Goal: Task Accomplishment & Management: Complete application form

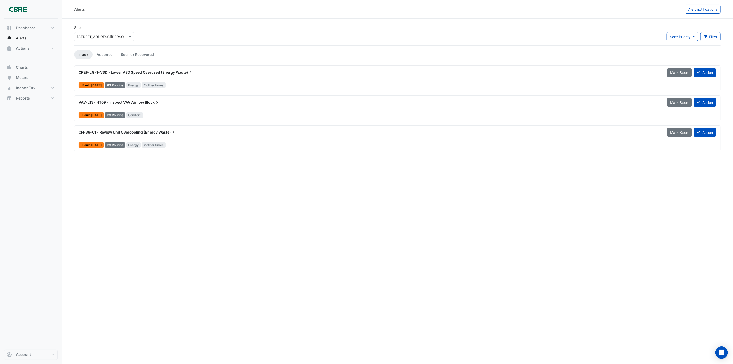
click at [158, 73] on span "CPEF-LG-1-VSD - Lower VSD Speed Overused (Energy" at bounding box center [127, 72] width 96 height 4
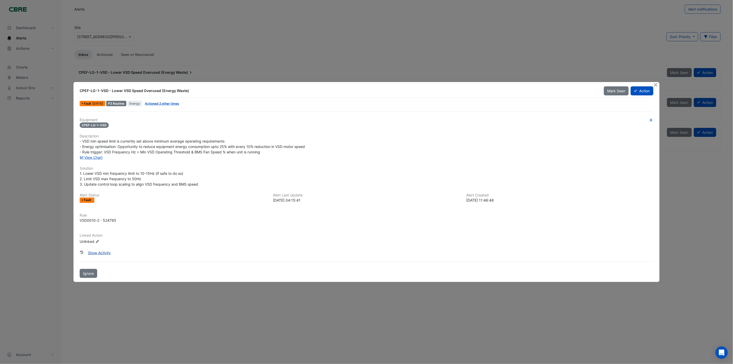
click at [94, 252] on button "Show Activity" at bounding box center [100, 252] width 30 height 9
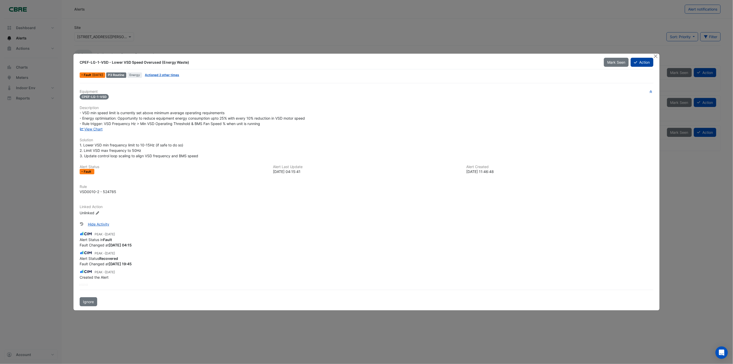
click at [638, 64] on button "Action" at bounding box center [642, 62] width 22 height 9
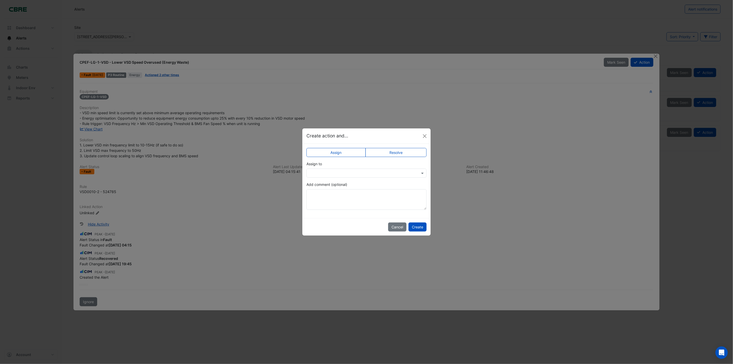
click at [395, 153] on label "Resolve" at bounding box center [395, 152] width 61 height 9
click at [324, 191] on textarea "Add comment (optional)" at bounding box center [366, 199] width 120 height 21
type textarea "**********"
click at [413, 222] on div "Cancel Create" at bounding box center [366, 227] width 128 height 18
click at [415, 226] on button "Create" at bounding box center [417, 226] width 18 height 9
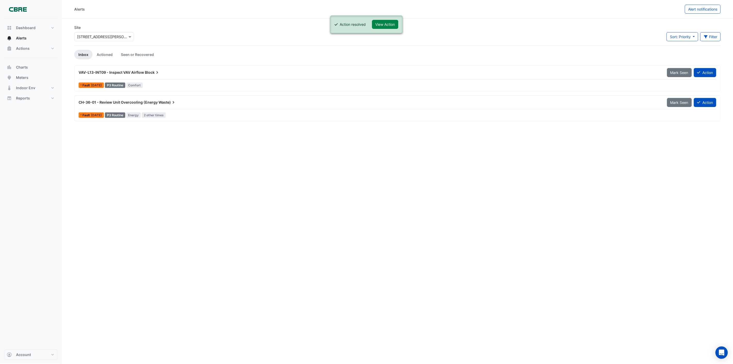
click at [94, 113] on div "Fault 3 days ago" at bounding box center [91, 114] width 25 height 5
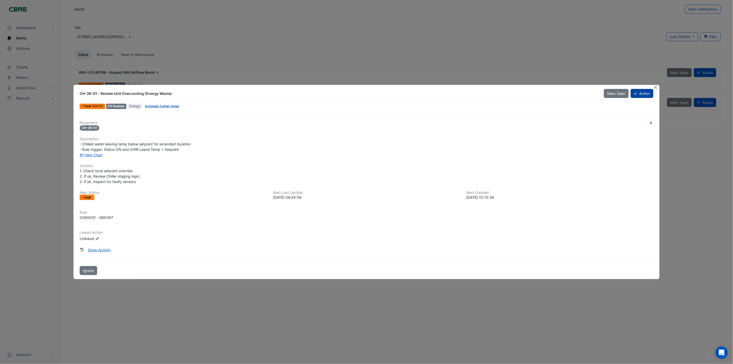
click at [650, 92] on button "Action" at bounding box center [642, 93] width 22 height 9
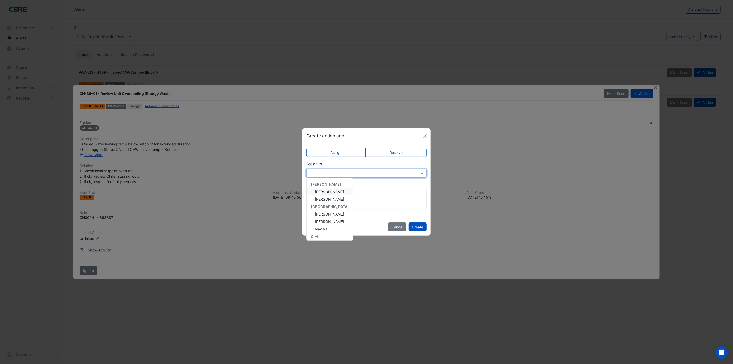
click at [323, 174] on input "text" at bounding box center [361, 173] width 104 height 5
click at [333, 220] on span "Jicky Joseph" at bounding box center [329, 220] width 29 height 4
click at [323, 195] on textarea "Add comment (optional)" at bounding box center [366, 199] width 120 height 21
type textarea "**********"
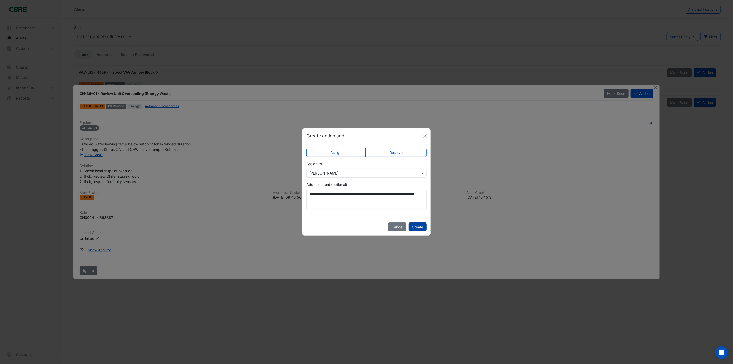
click at [413, 226] on button "Create" at bounding box center [417, 226] width 18 height 9
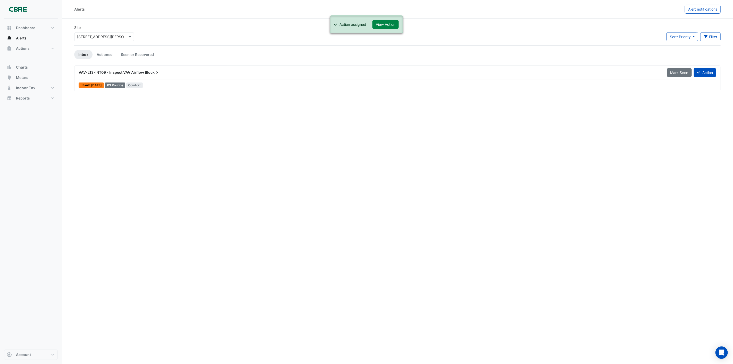
click at [95, 72] on span "VAV-L13-INT09 - Inspect VAV Airflow" at bounding box center [111, 72] width 65 height 4
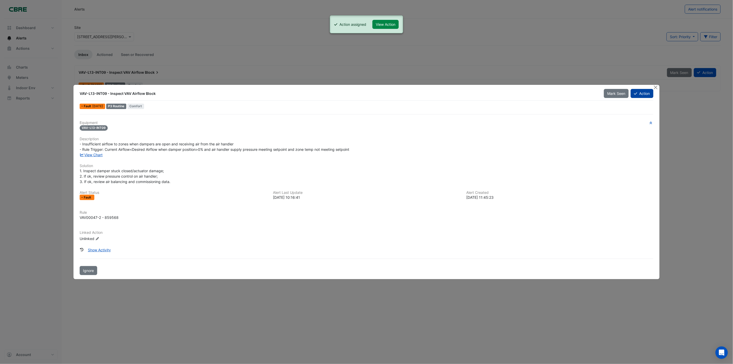
click at [643, 94] on button "Action" at bounding box center [642, 93] width 22 height 9
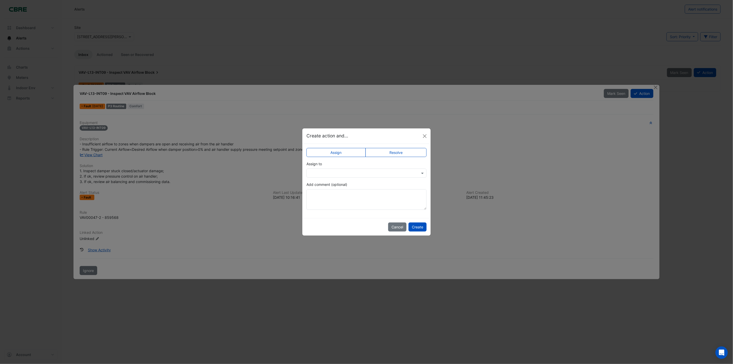
click at [328, 171] on input "text" at bounding box center [361, 173] width 104 height 5
click at [323, 212] on span "Jason Willing" at bounding box center [329, 212] width 29 height 4
click at [328, 191] on textarea "Add comment (optional)" at bounding box center [366, 199] width 120 height 21
type textarea "**********"
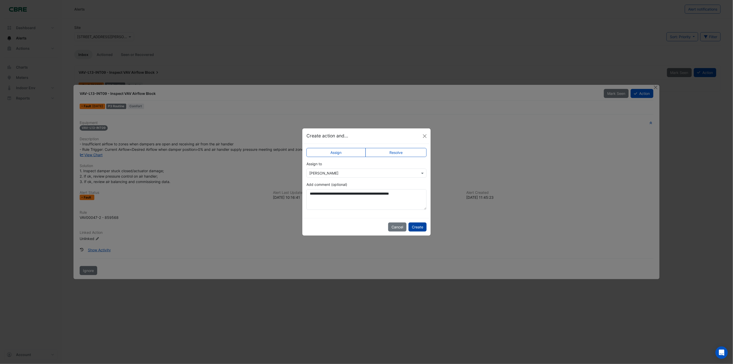
click at [417, 226] on button "Create" at bounding box center [417, 226] width 18 height 9
